Goal: Task Accomplishment & Management: Use online tool/utility

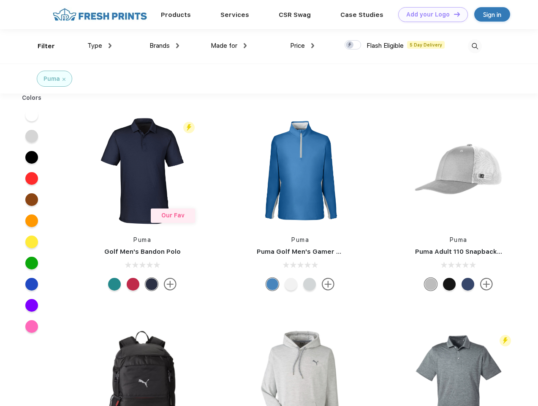
click at [430, 14] on link "Add your Logo Design Tool" at bounding box center [434, 14] width 70 height 15
click at [0, 0] on div "Design Tool" at bounding box center [0, 0] width 0 height 0
click at [454, 14] on link "Add your Logo Design Tool" at bounding box center [434, 14] width 70 height 15
click at [41, 46] on div "Filter" at bounding box center [46, 46] width 17 height 10
click at [100, 46] on span "Type" at bounding box center [94, 46] width 15 height 8
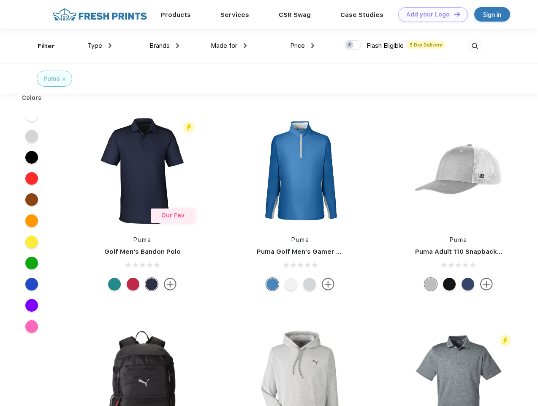
click at [164, 46] on span "Brands" at bounding box center [160, 46] width 20 height 8
click at [229, 46] on span "Made for" at bounding box center [224, 46] width 27 height 8
click at [303, 46] on span "Price" at bounding box center [297, 46] width 15 height 8
click at [353, 45] on div at bounding box center [353, 44] width 16 height 9
click at [350, 45] on input "checkbox" at bounding box center [347, 42] width 5 height 5
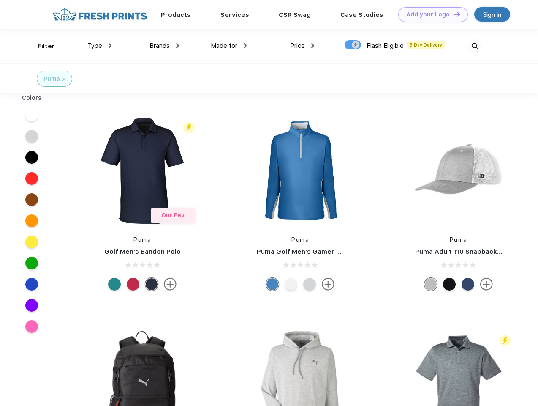
click at [475, 46] on img at bounding box center [475, 46] width 14 height 14
